Goal: Information Seeking & Learning: Learn about a topic

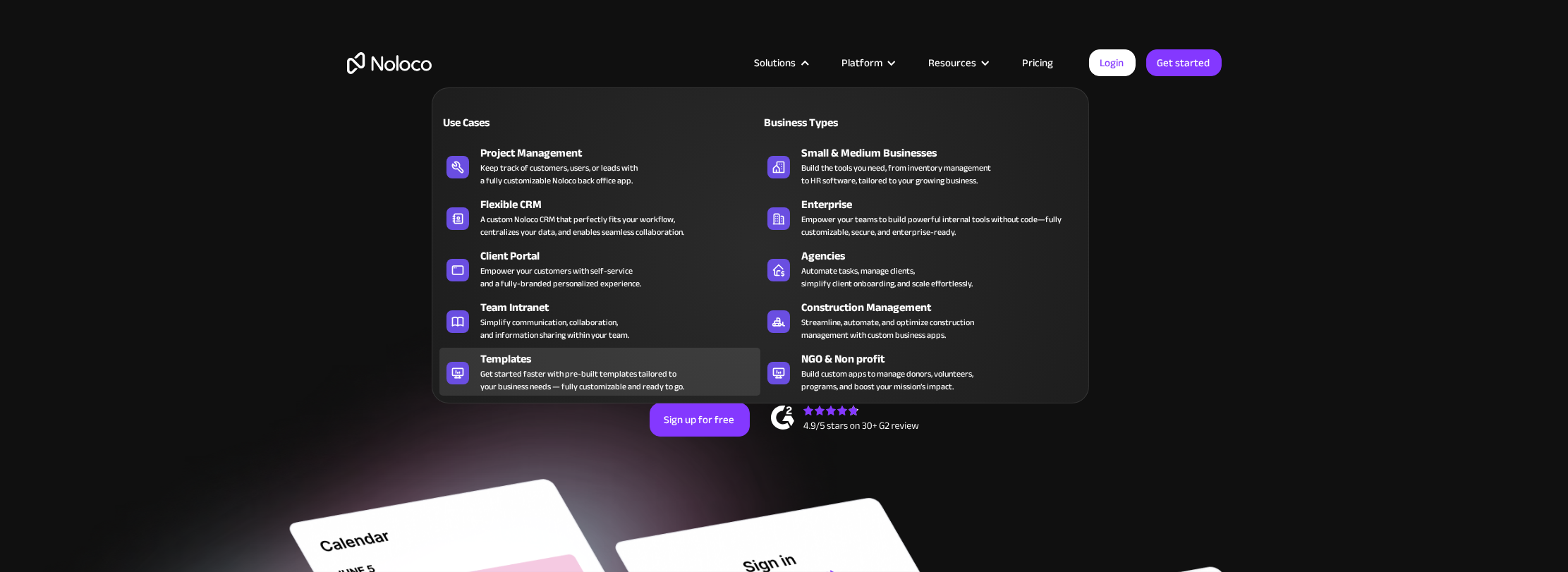
click at [565, 378] on div "Get started faster with pre-built templates tailored to your business needs — f…" at bounding box center [582, 380] width 204 height 25
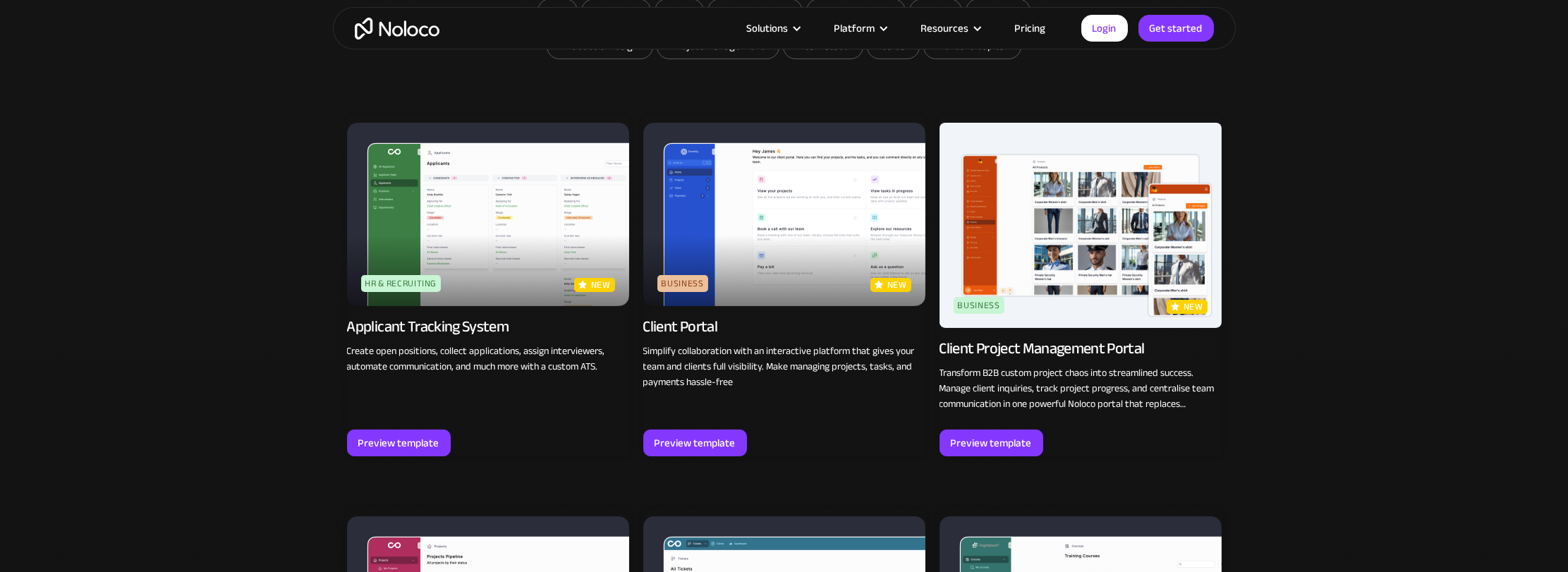
scroll to position [1058, 0]
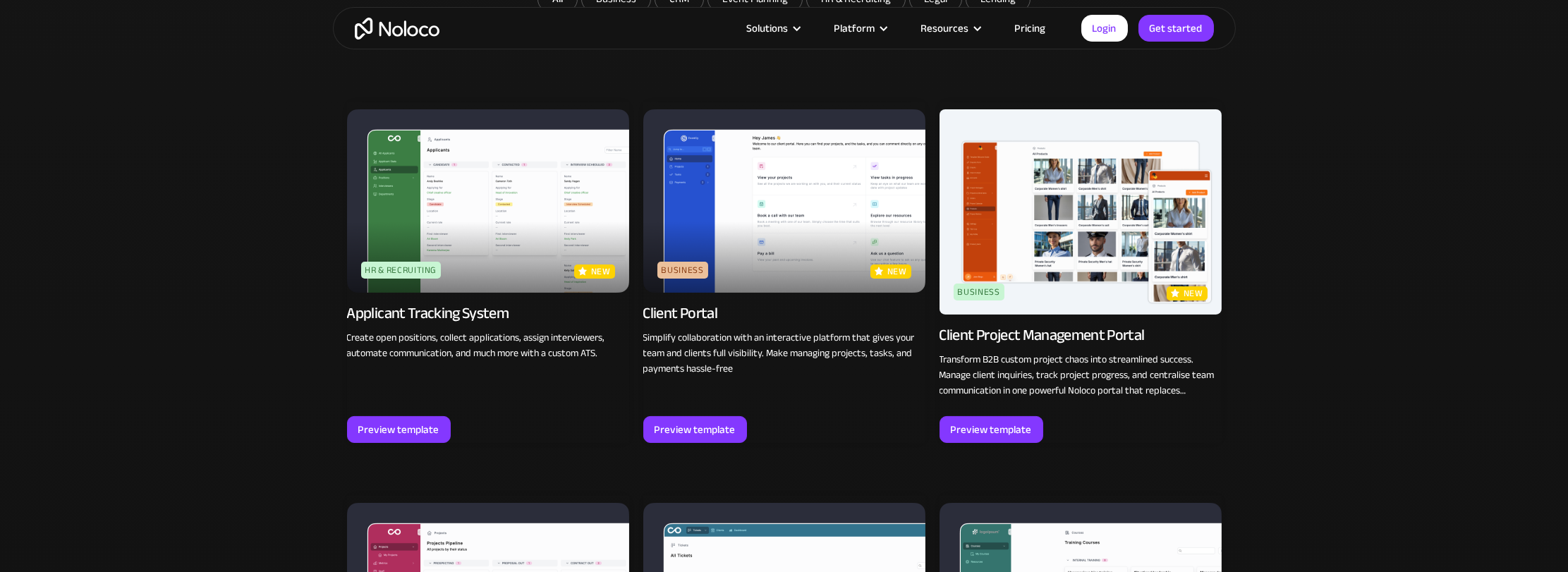
click at [851, 227] on img at bounding box center [784, 201] width 282 height 183
